Goal: Leave review/rating

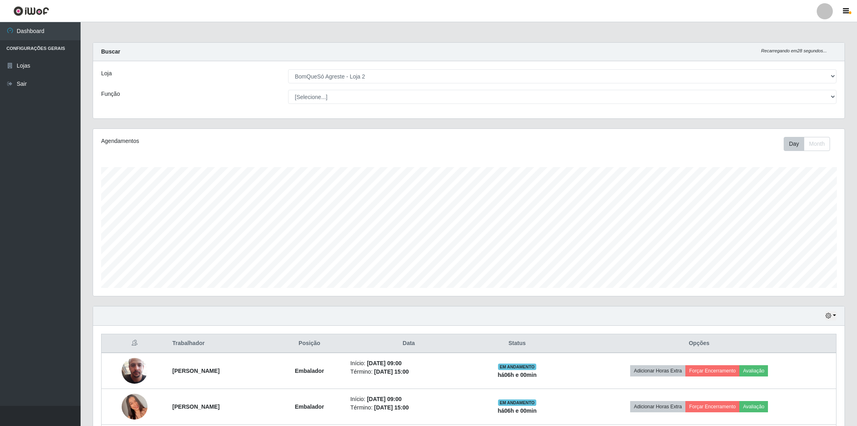
select select "214"
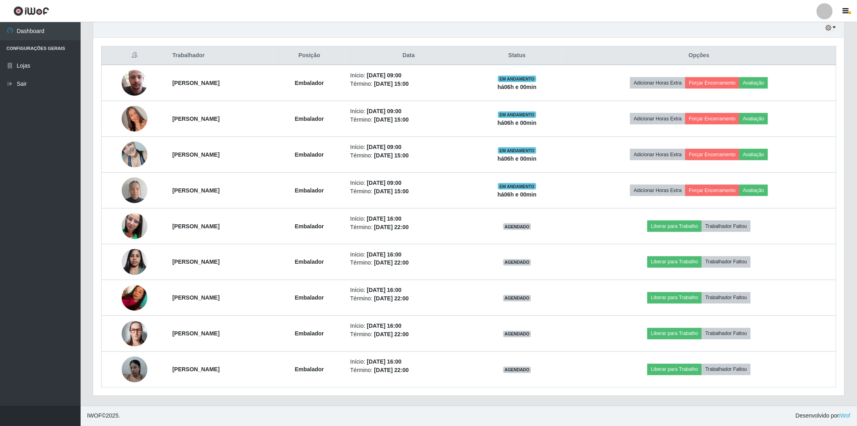
scroll to position [167, 751]
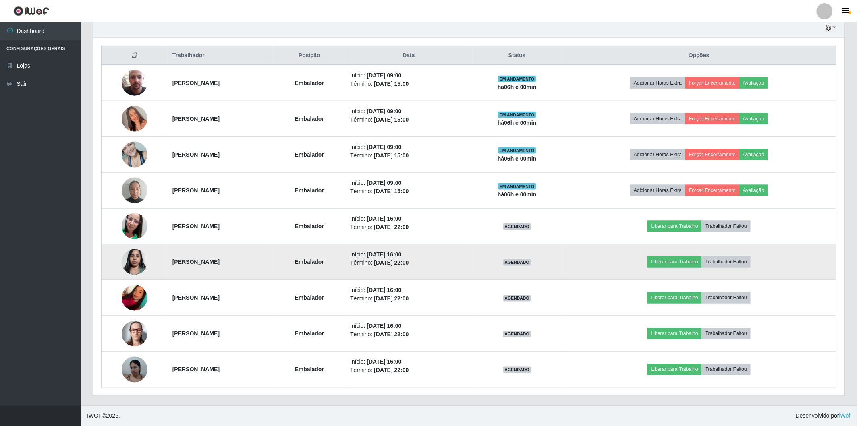
click at [120, 272] on td at bounding box center [134, 262] width 66 height 36
click at [127, 261] on img at bounding box center [135, 262] width 26 height 34
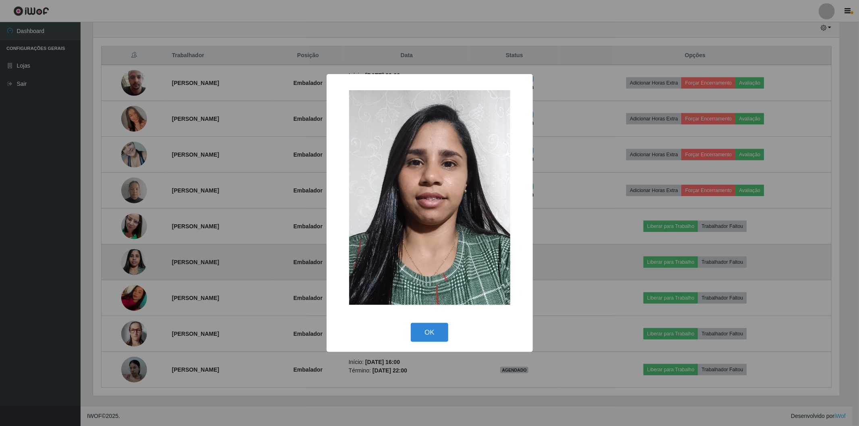
click at [127, 261] on div "× OK Cancel" at bounding box center [429, 213] width 859 height 426
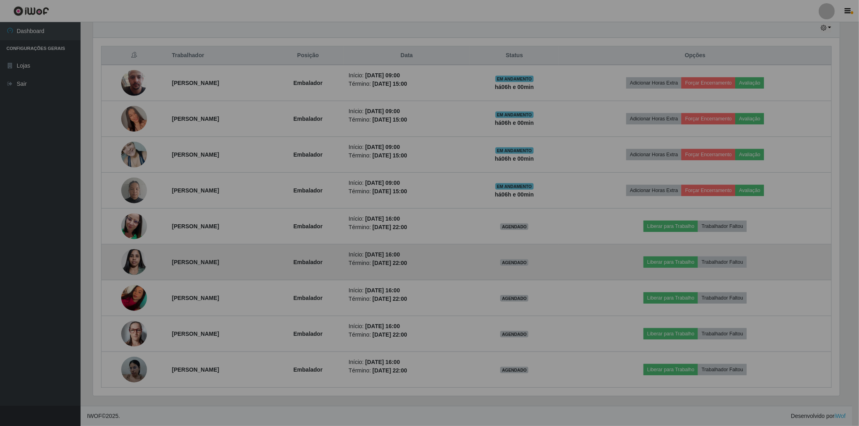
scroll to position [167, 751]
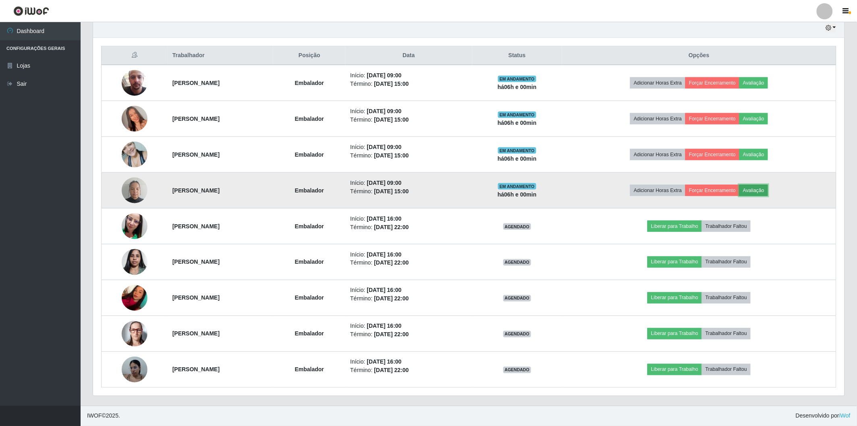
click at [768, 188] on button "Avaliação" at bounding box center [753, 190] width 29 height 11
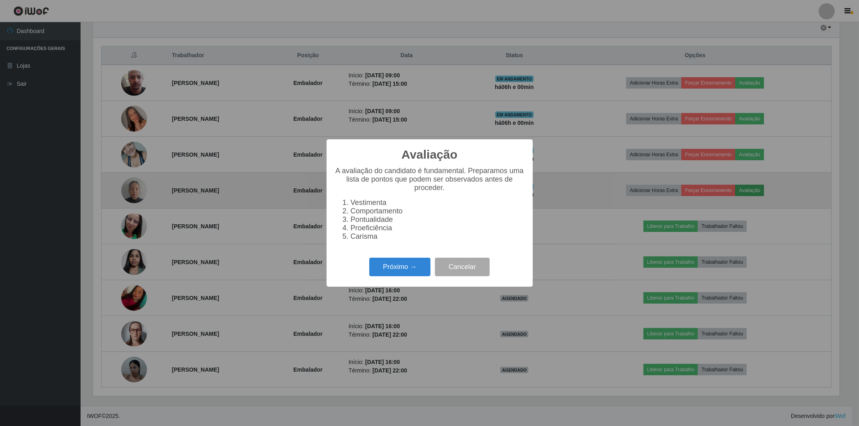
scroll to position [167, 746]
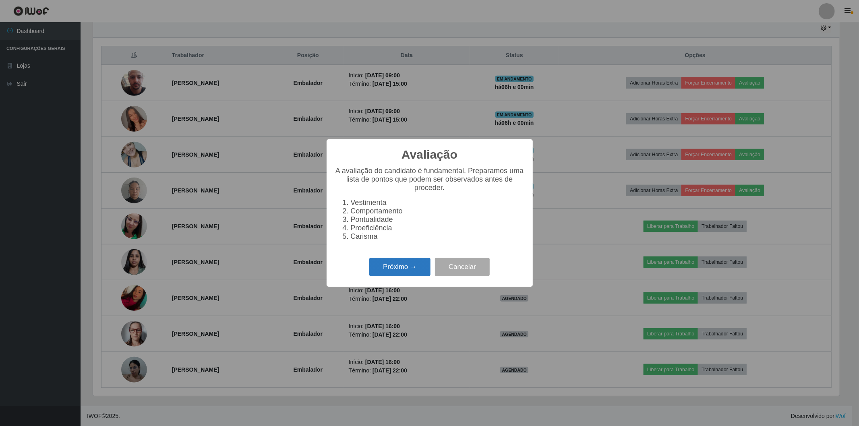
click at [394, 267] on button "Próximo →" at bounding box center [399, 267] width 61 height 19
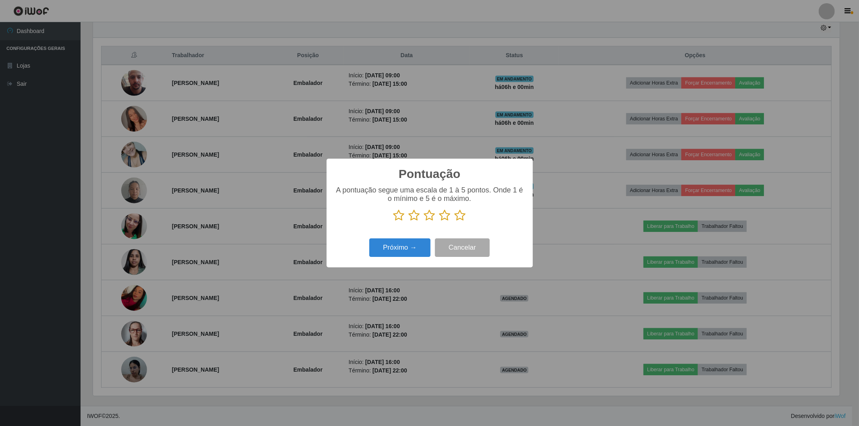
click at [459, 217] on icon at bounding box center [460, 215] width 11 height 12
click at [455, 221] on input "radio" at bounding box center [455, 221] width 0 height 0
click at [384, 247] on button "Próximo →" at bounding box center [399, 247] width 61 height 19
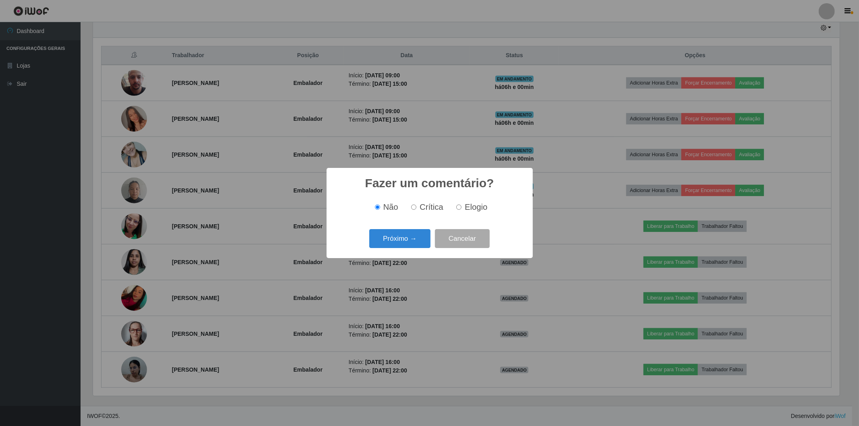
click at [384, 247] on button "Próximo →" at bounding box center [399, 238] width 61 height 19
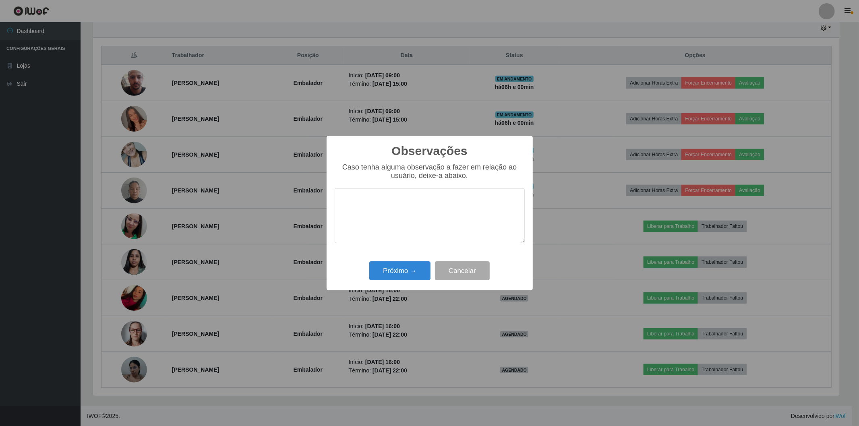
click at [387, 238] on textarea at bounding box center [430, 215] width 190 height 55
click at [389, 274] on button "Próximo →" at bounding box center [399, 270] width 61 height 19
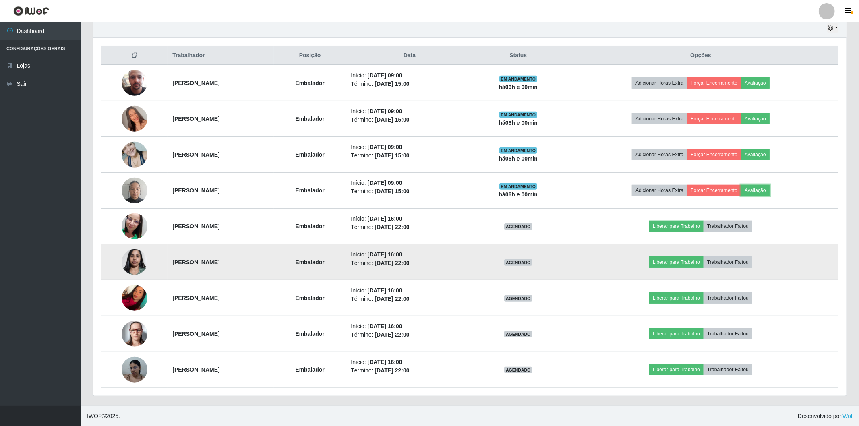
scroll to position [167, 751]
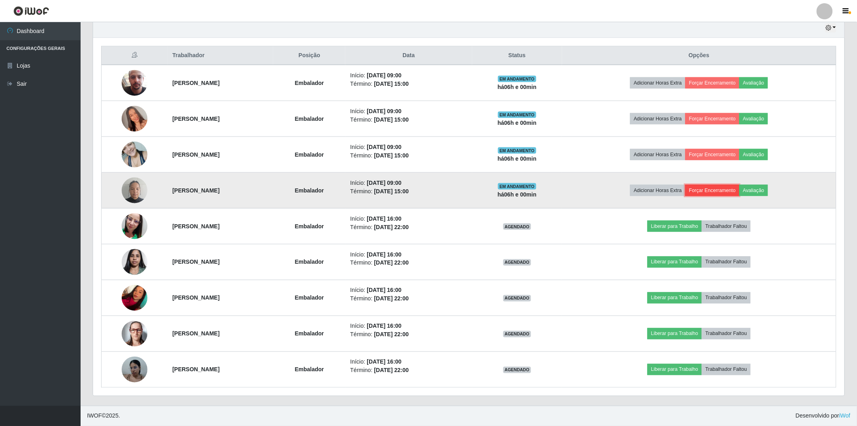
click at [731, 190] on button "Forçar Encerramento" at bounding box center [712, 190] width 54 height 11
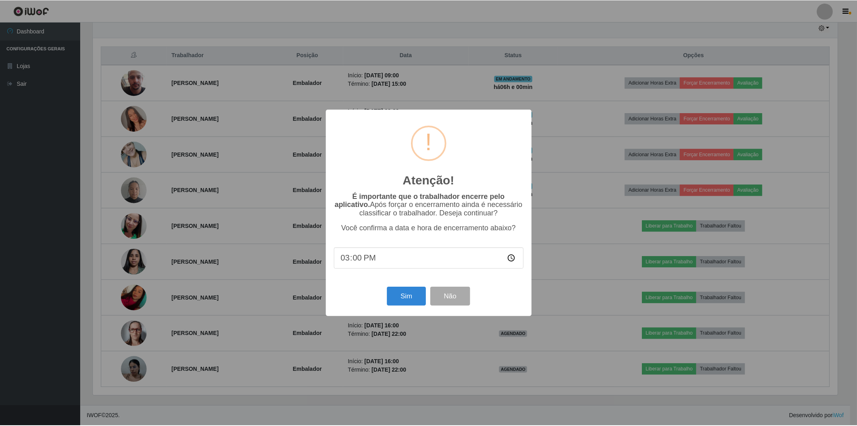
scroll to position [167, 746]
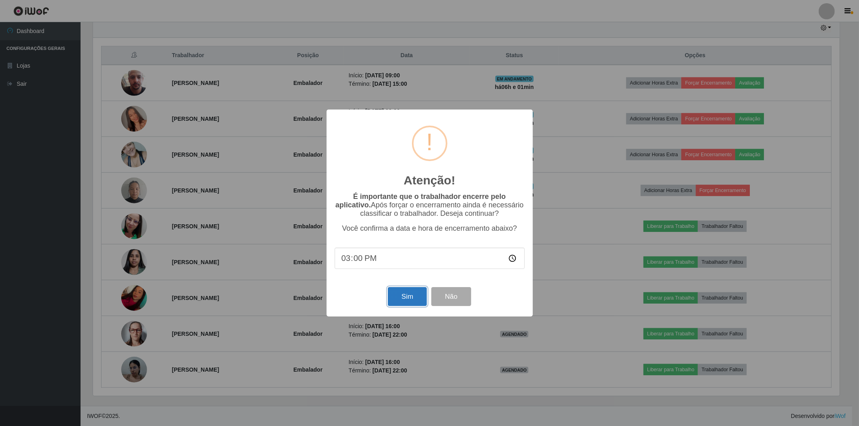
click at [411, 293] on button "Sim" at bounding box center [407, 296] width 39 height 19
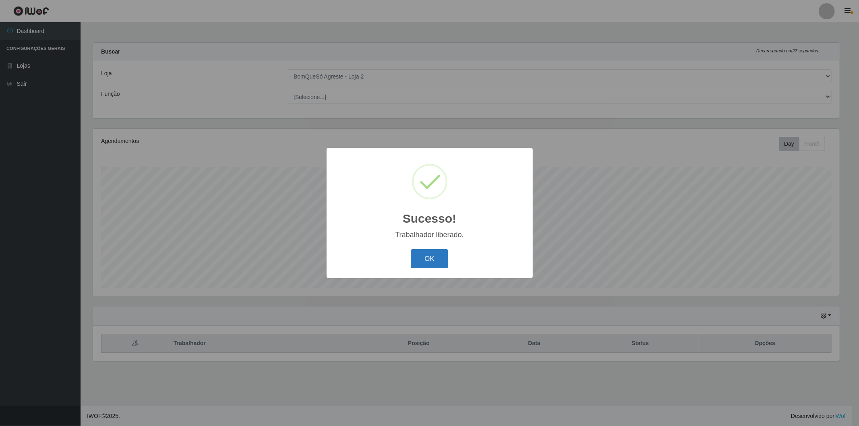
click at [419, 253] on button "OK" at bounding box center [429, 258] width 37 height 19
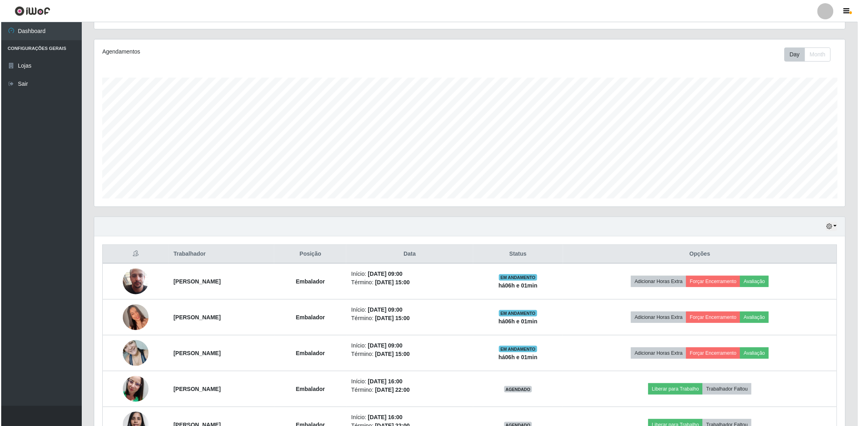
scroll to position [179, 0]
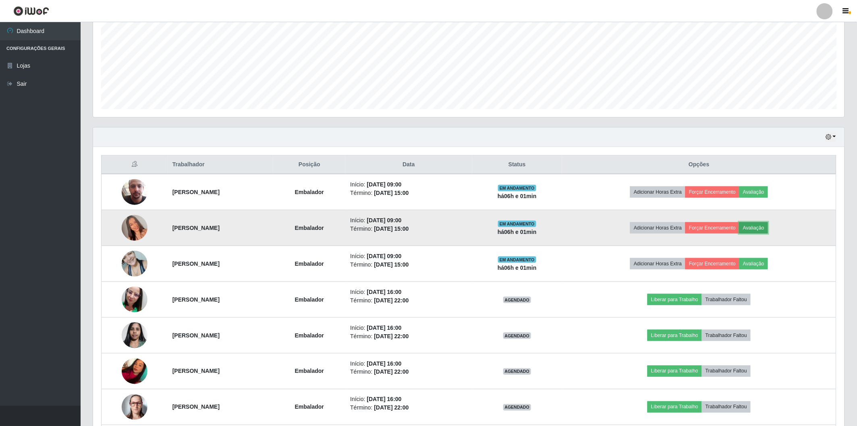
click at [768, 229] on button "Avaliação" at bounding box center [753, 227] width 29 height 11
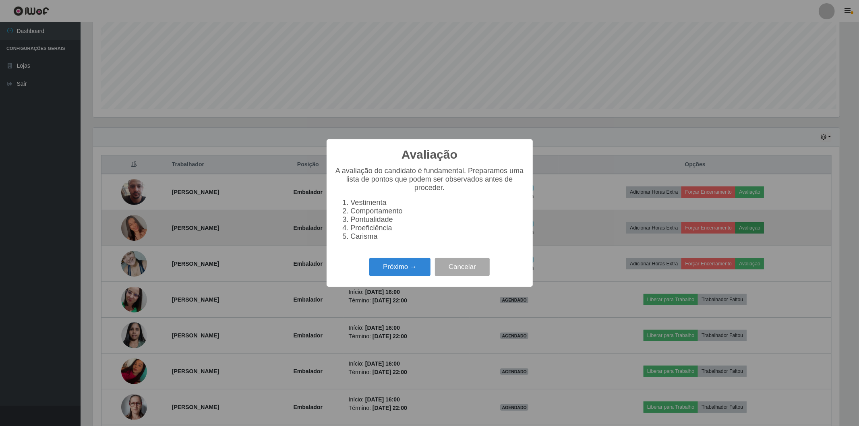
scroll to position [167, 746]
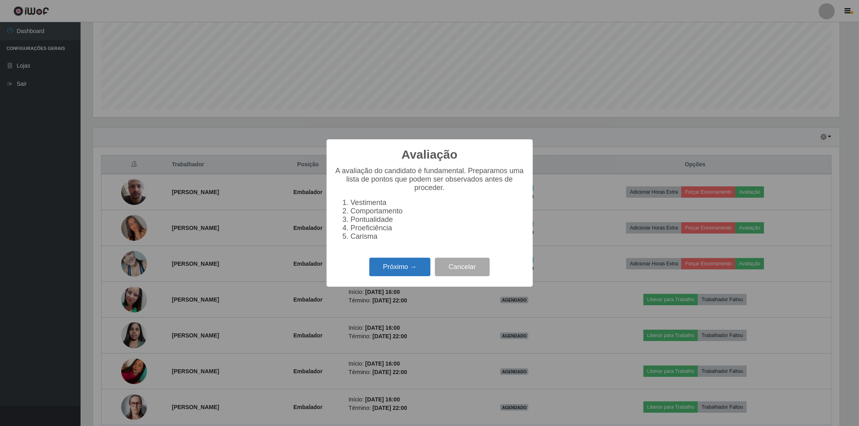
click at [405, 267] on button "Próximo →" at bounding box center [399, 267] width 61 height 19
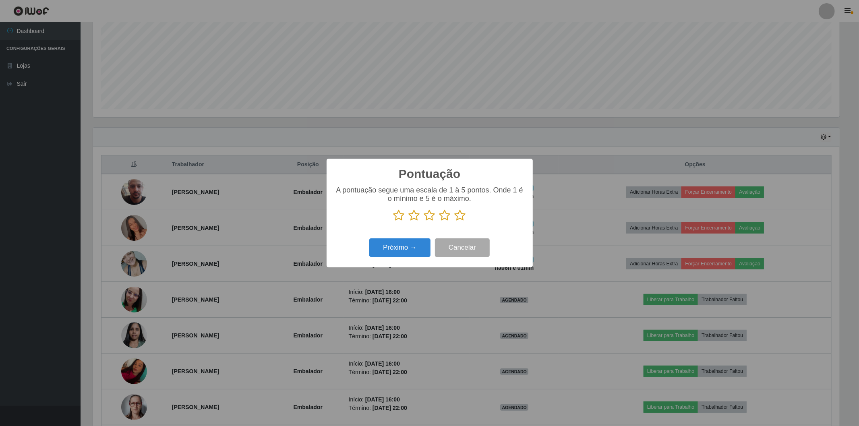
scroll to position [402551, 401972]
click at [459, 218] on icon at bounding box center [460, 215] width 11 height 12
click at [455, 221] on input "radio" at bounding box center [455, 221] width 0 height 0
click at [401, 247] on button "Próximo →" at bounding box center [399, 247] width 61 height 19
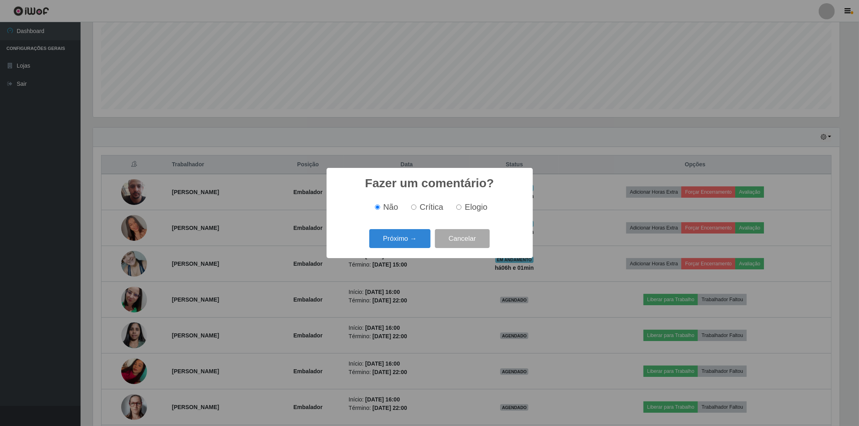
click at [401, 247] on button "Próximo →" at bounding box center [399, 238] width 61 height 19
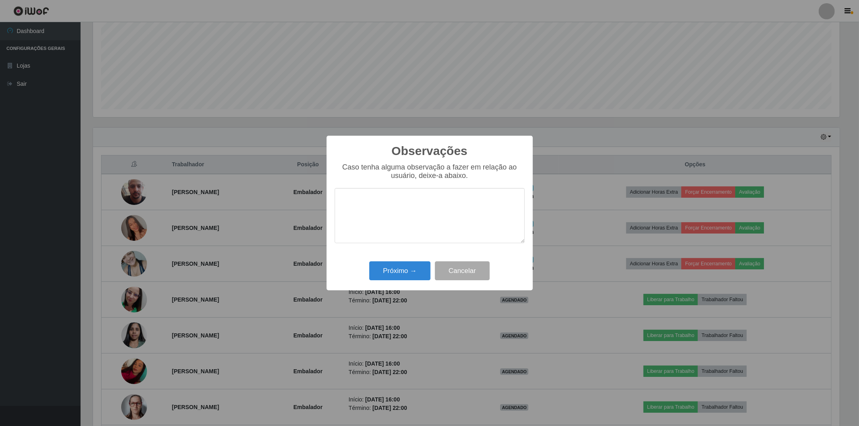
click at [401, 247] on div "Caso tenha alguma observação a fazer em relação ao usuário, deixe-a abaixo." at bounding box center [430, 207] width 190 height 88
click at [399, 271] on button "Próximo →" at bounding box center [399, 270] width 61 height 19
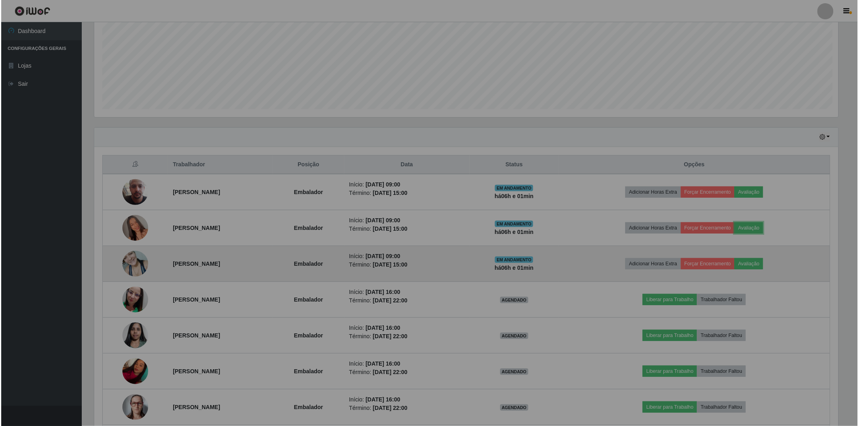
scroll to position [167, 751]
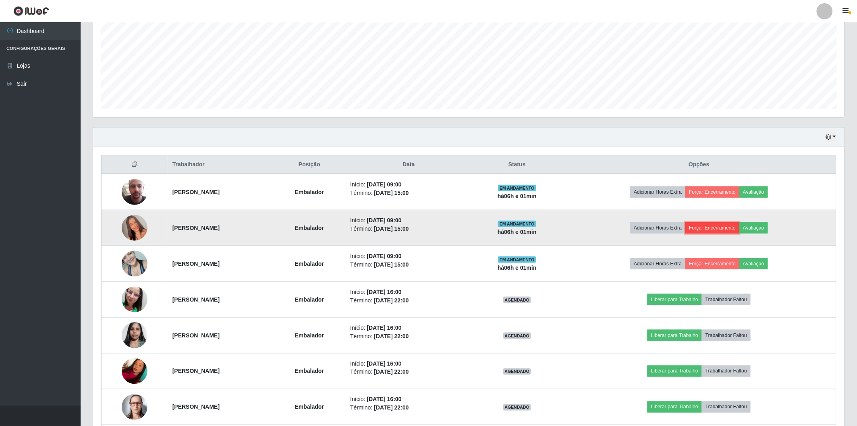
click at [713, 227] on button "Forçar Encerramento" at bounding box center [712, 227] width 54 height 11
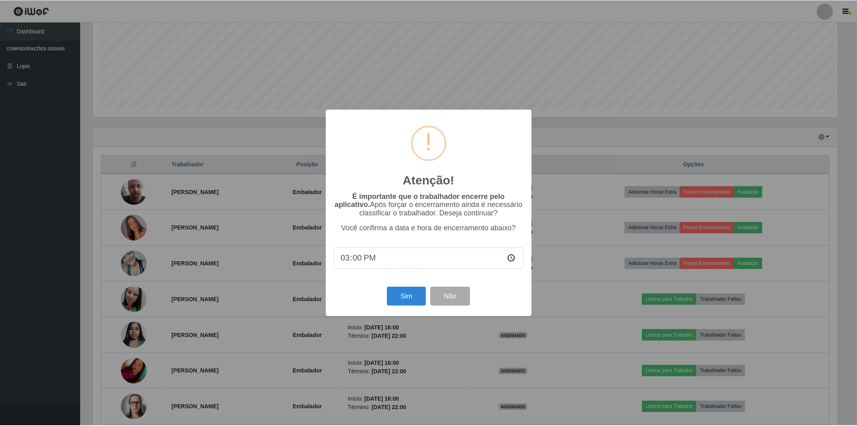
scroll to position [0, 0]
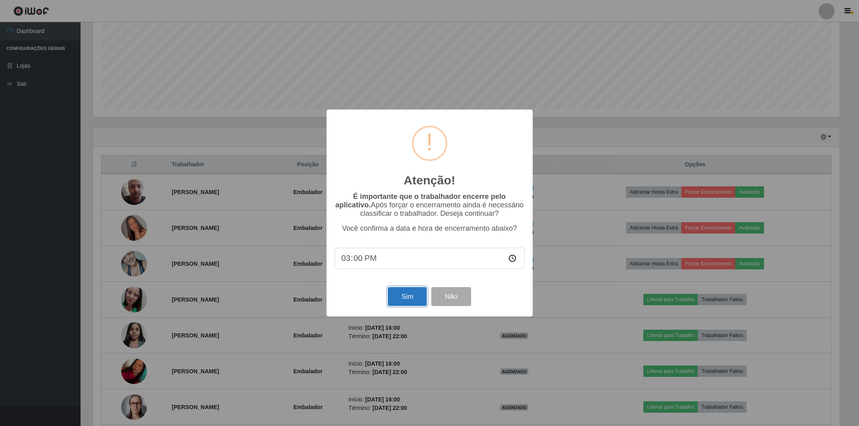
click at [412, 296] on button "Sim" at bounding box center [407, 296] width 39 height 19
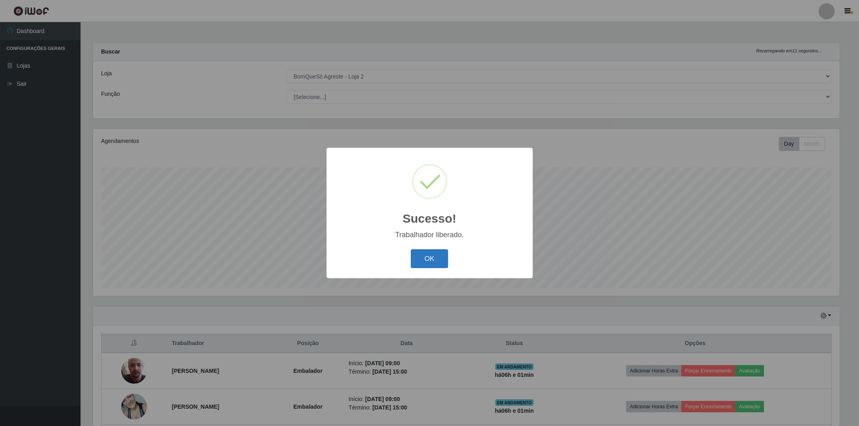
click at [416, 259] on button "OK" at bounding box center [429, 258] width 37 height 19
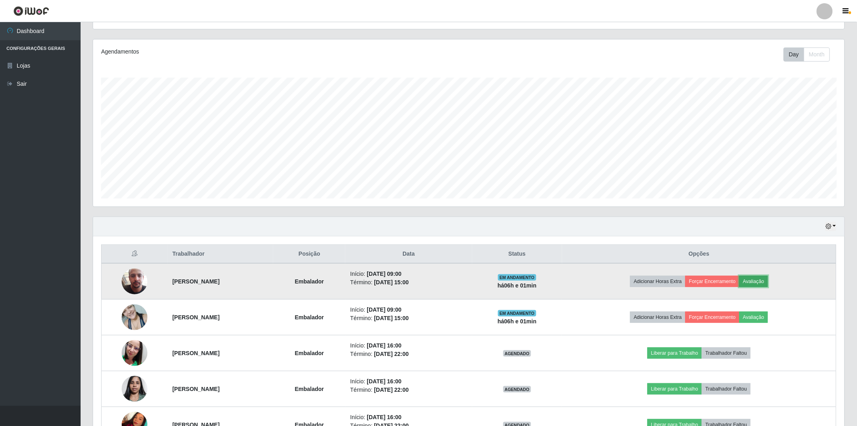
click at [768, 280] on button "Avaliação" at bounding box center [753, 281] width 29 height 11
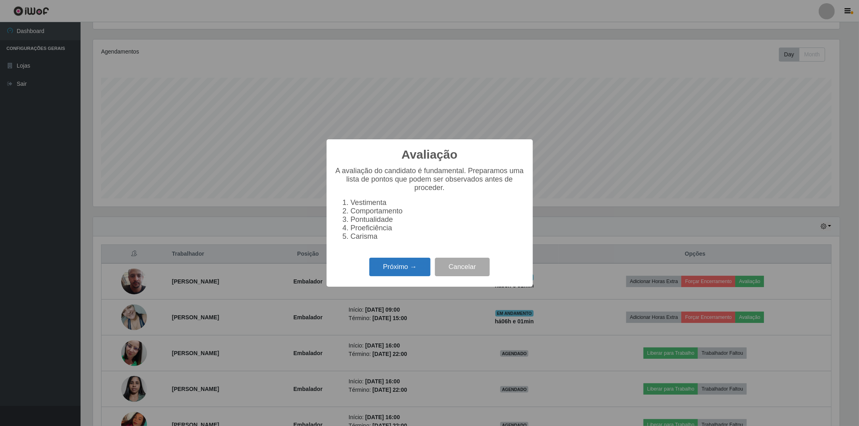
click at [404, 264] on button "Próximo →" at bounding box center [399, 267] width 61 height 19
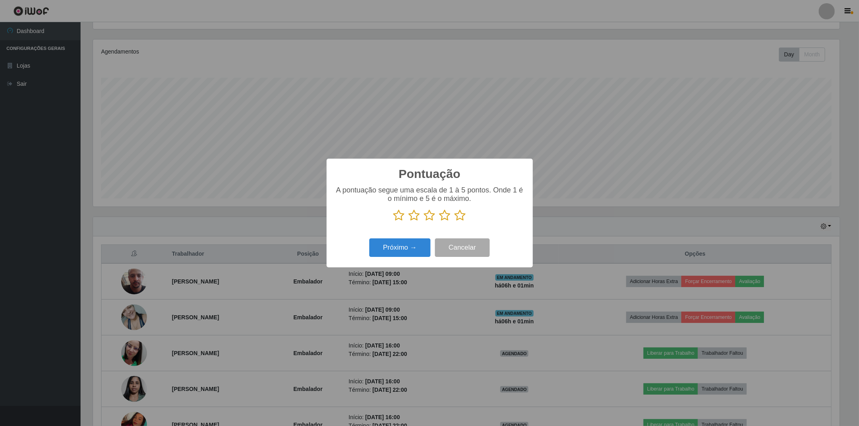
click at [459, 217] on icon at bounding box center [460, 215] width 11 height 12
click at [455, 221] on input "radio" at bounding box center [455, 221] width 0 height 0
click at [389, 245] on button "Próximo →" at bounding box center [399, 247] width 61 height 19
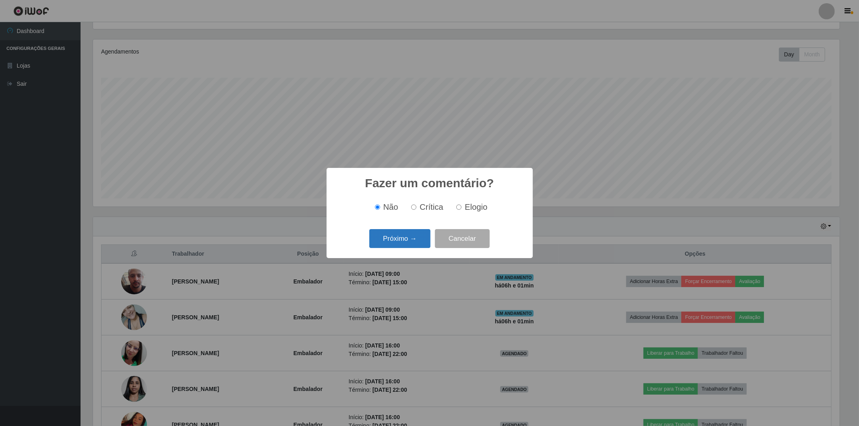
click at [389, 246] on button "Próximo →" at bounding box center [399, 238] width 61 height 19
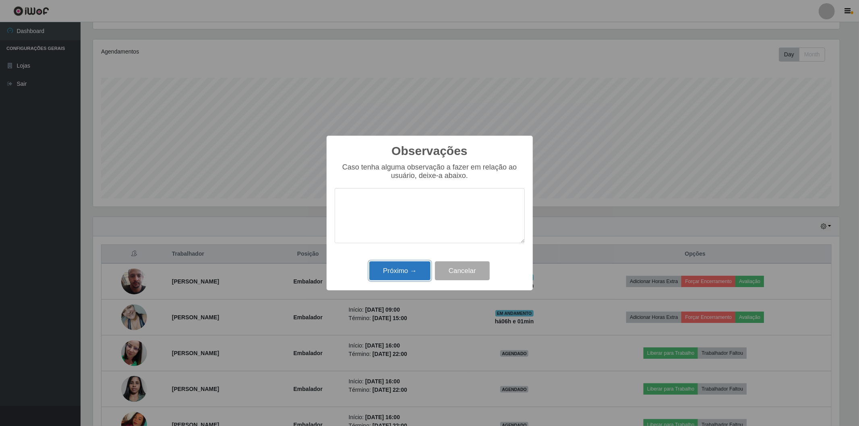
click at [397, 270] on button "Próximo →" at bounding box center [399, 270] width 61 height 19
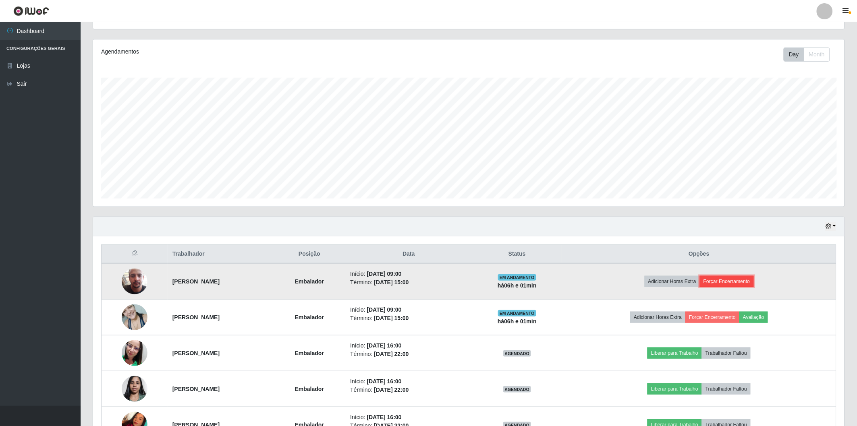
click at [722, 276] on button "Forçar Encerramento" at bounding box center [727, 281] width 54 height 11
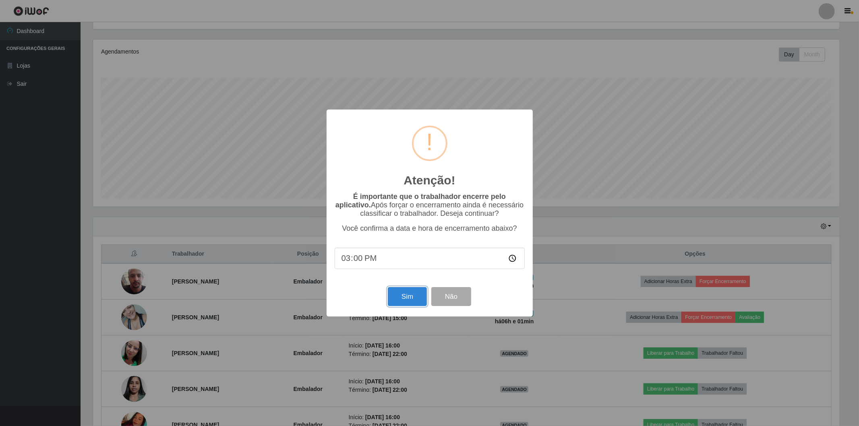
drag, startPoint x: 397, startPoint y: 306, endPoint x: 404, endPoint y: 296, distance: 12.8
click at [397, 305] on button "Sim" at bounding box center [407, 296] width 39 height 19
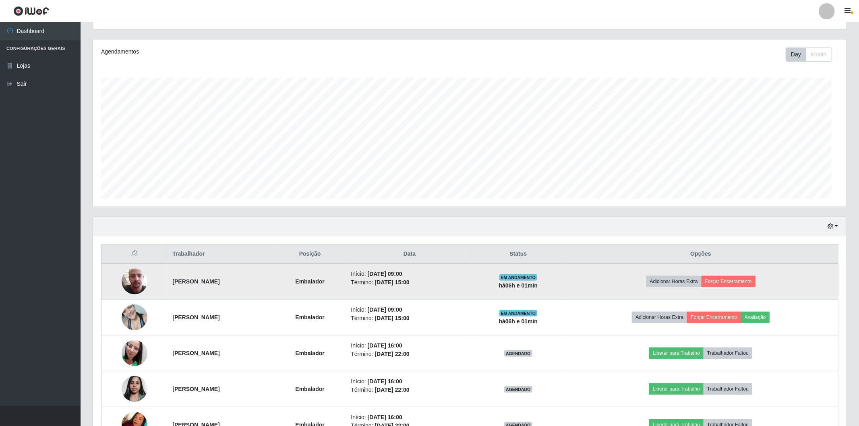
click at [405, 298] on td "Início: [DATE] 09:00 Término: [DATE] 15:00" at bounding box center [409, 281] width 127 height 36
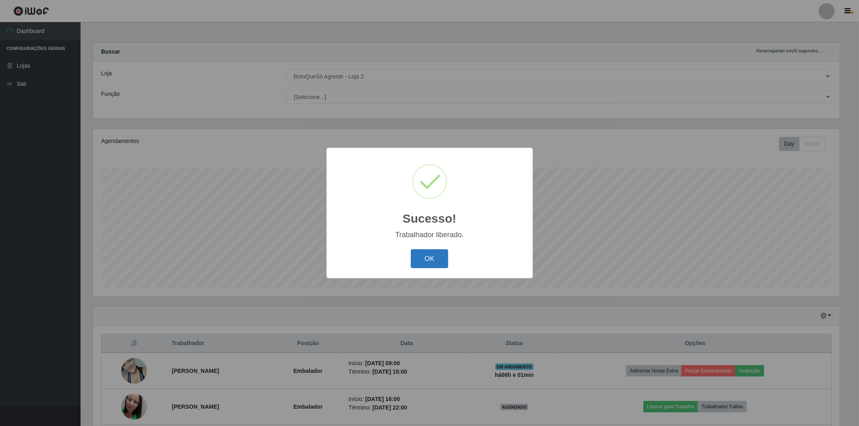
click at [440, 263] on button "OK" at bounding box center [429, 258] width 37 height 19
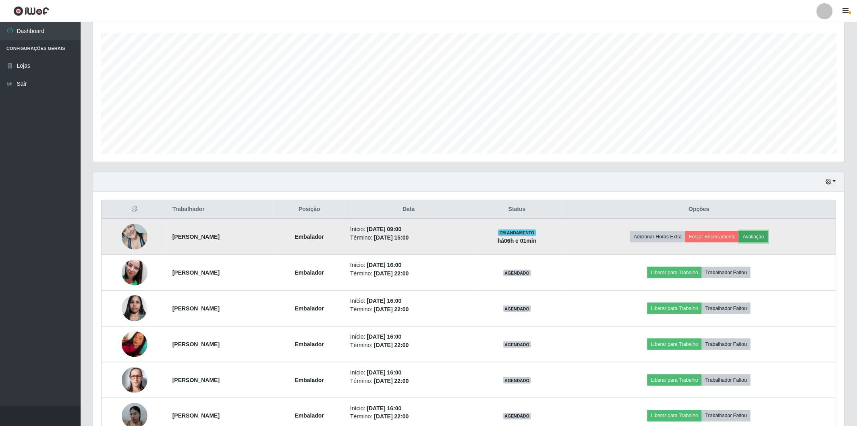
click at [768, 234] on button "Avaliação" at bounding box center [753, 236] width 29 height 11
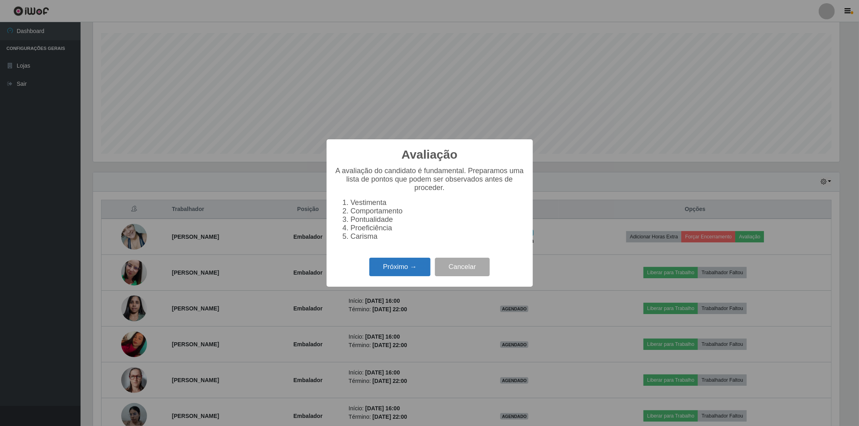
click at [384, 263] on button "Próximo →" at bounding box center [399, 267] width 61 height 19
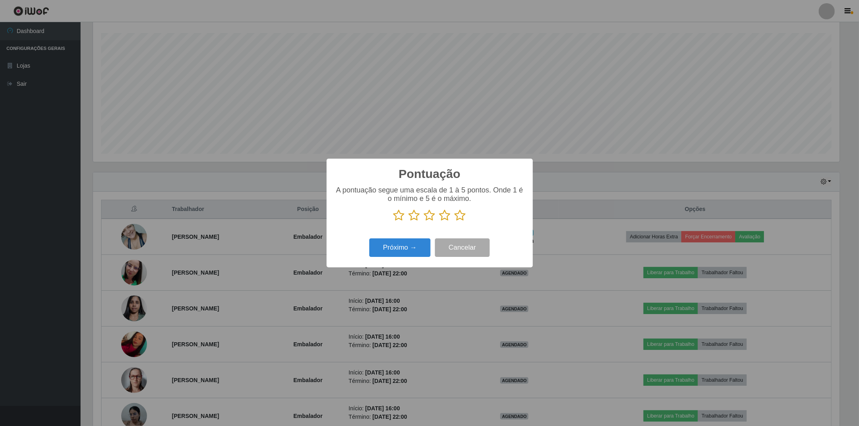
click at [460, 215] on icon at bounding box center [460, 215] width 11 height 12
click at [455, 221] on input "radio" at bounding box center [455, 221] width 0 height 0
click at [393, 246] on button "Próximo →" at bounding box center [399, 247] width 61 height 19
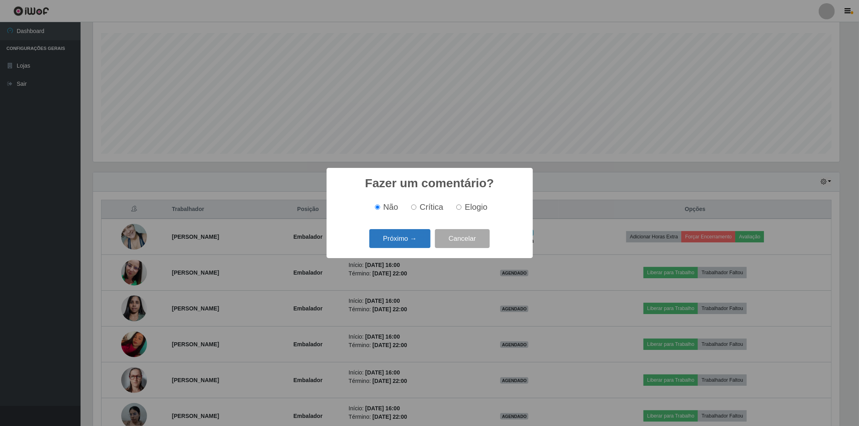
click at [400, 248] on button "Próximo →" at bounding box center [399, 238] width 61 height 19
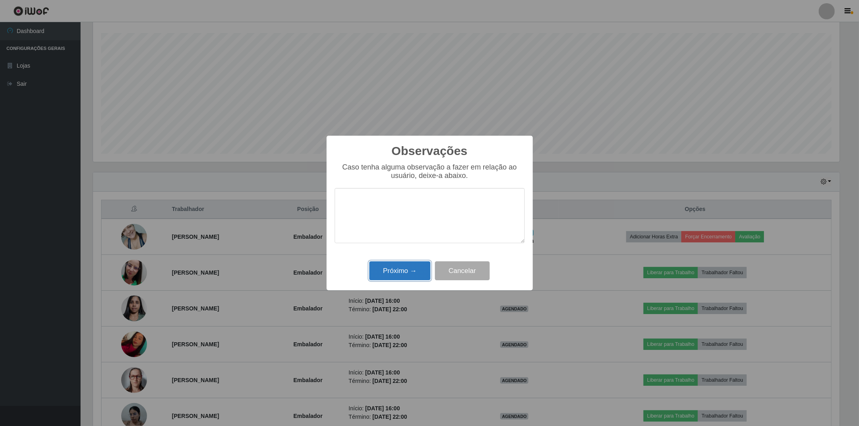
click at [400, 271] on button "Próximo →" at bounding box center [399, 270] width 61 height 19
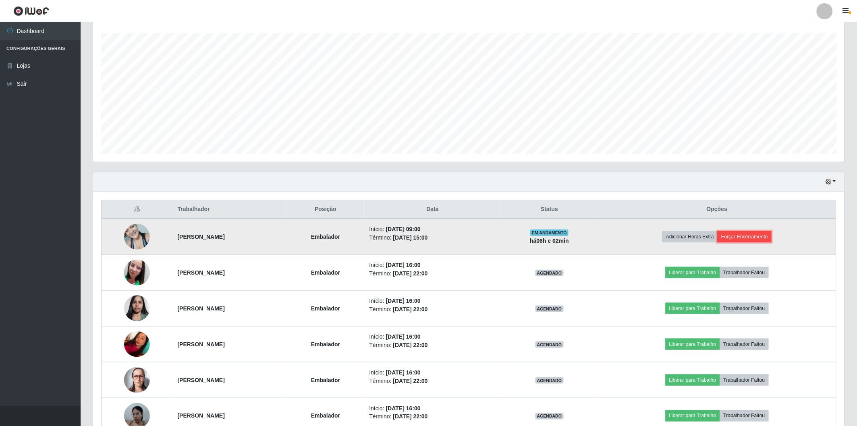
click at [750, 238] on button "Forçar Encerramento" at bounding box center [744, 236] width 54 height 11
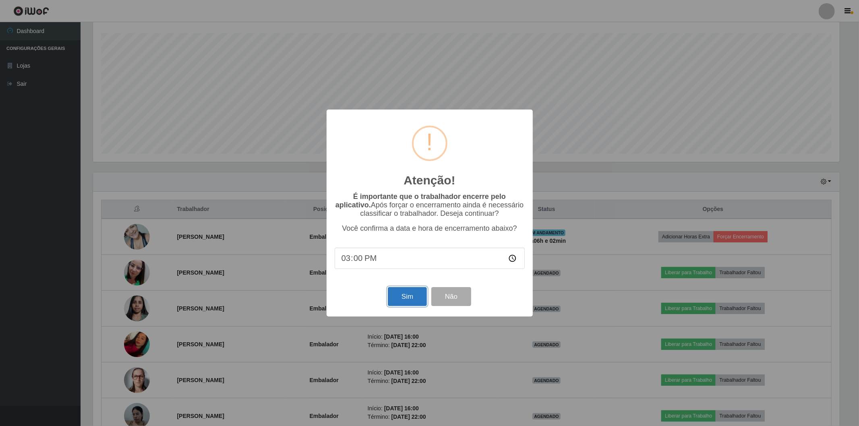
click at [402, 292] on button "Sim" at bounding box center [407, 296] width 39 height 19
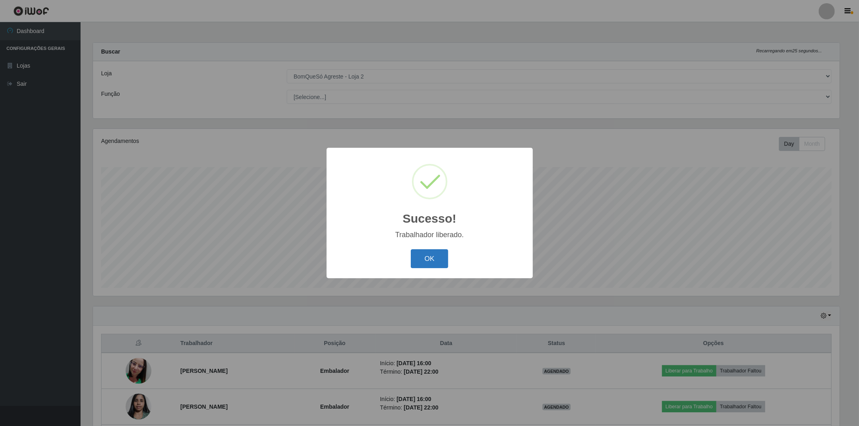
click at [429, 252] on button "OK" at bounding box center [429, 258] width 37 height 19
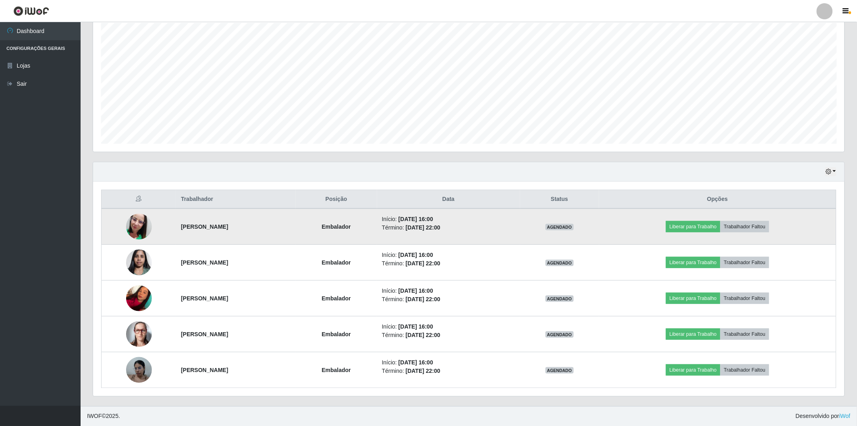
click at [130, 235] on img at bounding box center [139, 227] width 26 height 46
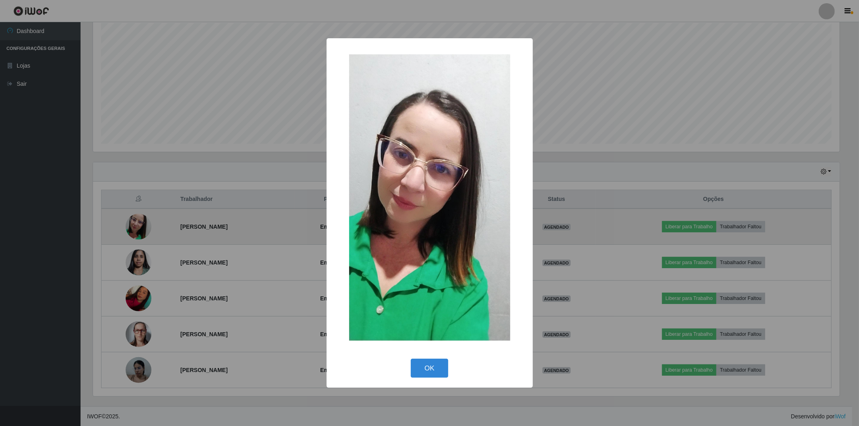
click at [130, 235] on div "× OK Cancel" at bounding box center [429, 213] width 859 height 426
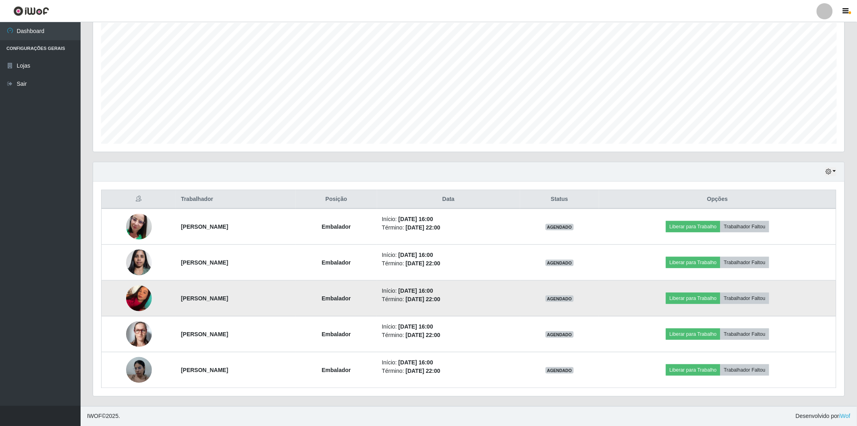
click at [139, 297] on img at bounding box center [139, 298] width 26 height 34
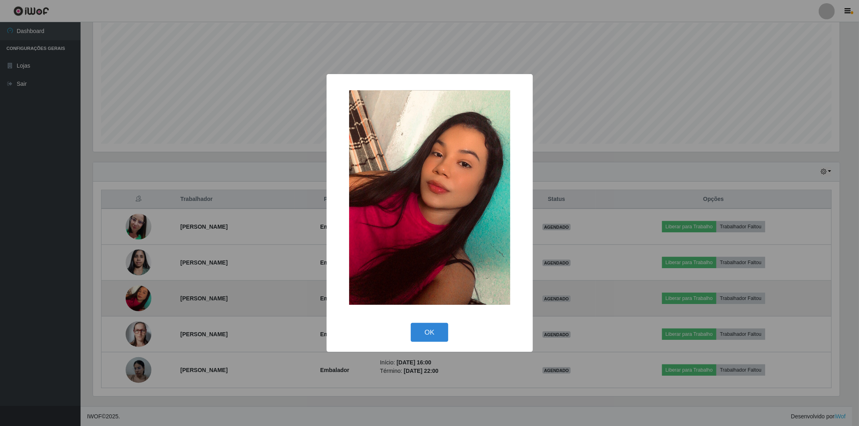
click at [139, 297] on div "× OK Cancel" at bounding box center [429, 213] width 859 height 426
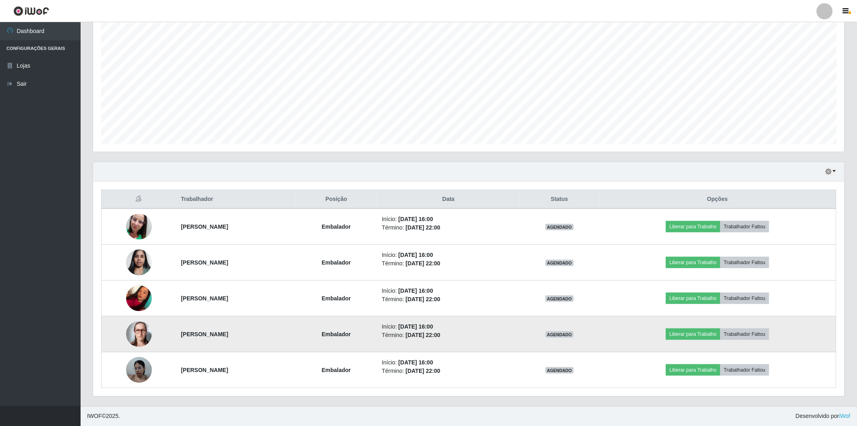
click at [133, 329] on img at bounding box center [139, 334] width 26 height 26
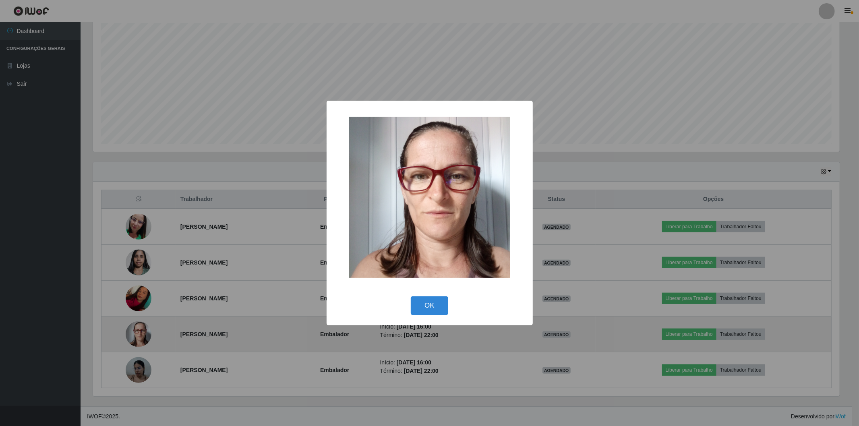
click at [133, 329] on div "× OK Cancel" at bounding box center [429, 213] width 859 height 426
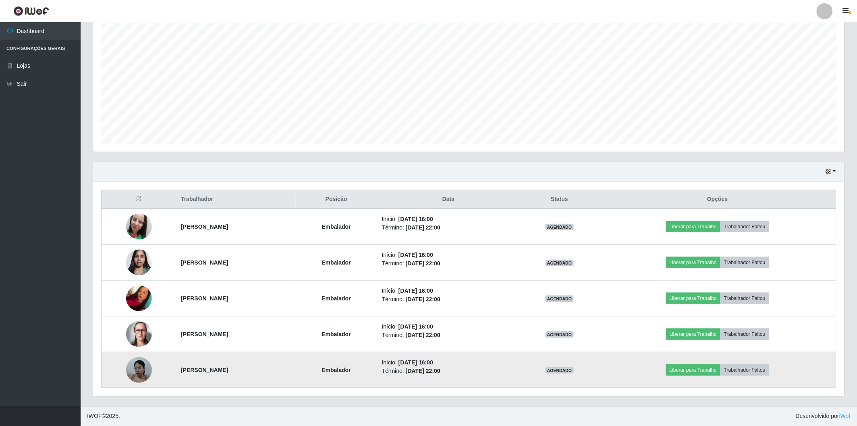
click at [138, 372] on img at bounding box center [139, 370] width 26 height 34
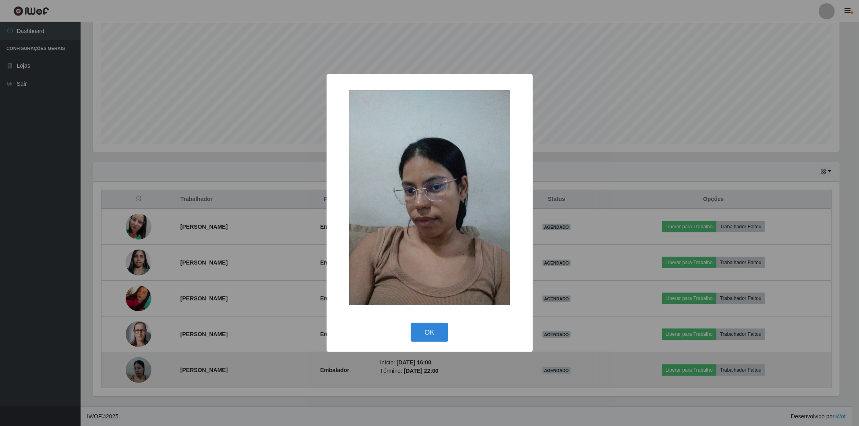
click at [138, 372] on div "× OK Cancel" at bounding box center [429, 213] width 859 height 426
